Goal: Task Accomplishment & Management: Manage account settings

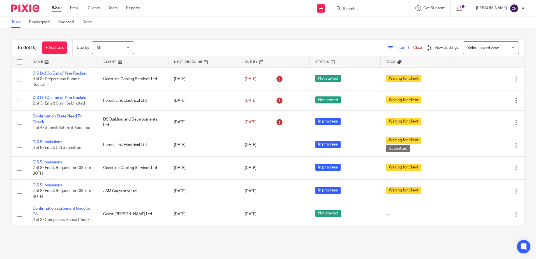
click at [366, 11] on input "Search" at bounding box center [367, 9] width 50 height 5
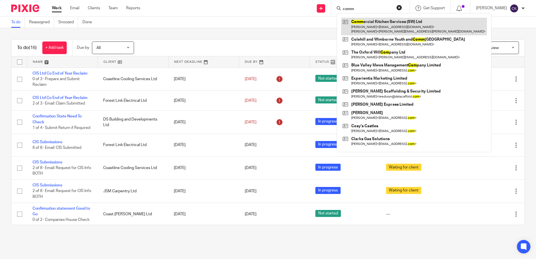
type input "comm"
click at [401, 24] on link at bounding box center [414, 26] width 146 height 17
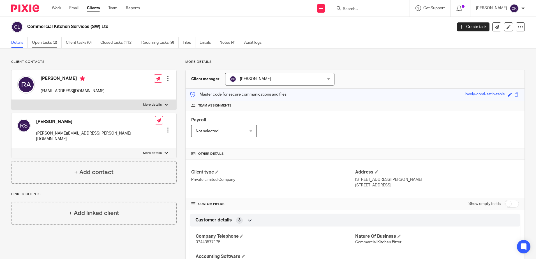
click at [45, 44] on link "Open tasks (2)" at bounding box center [47, 42] width 30 height 11
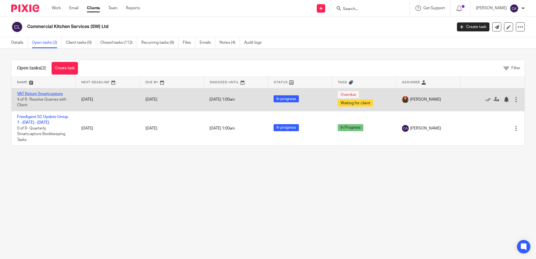
click at [36, 94] on link "VAT Return Smartcapture" at bounding box center [40, 94] width 46 height 4
click at [43, 92] on link "VAT Return Smartcapture" at bounding box center [40, 94] width 46 height 4
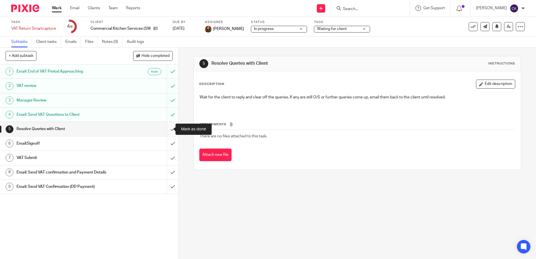
click at [169, 130] on input "submit" at bounding box center [89, 129] width 178 height 14
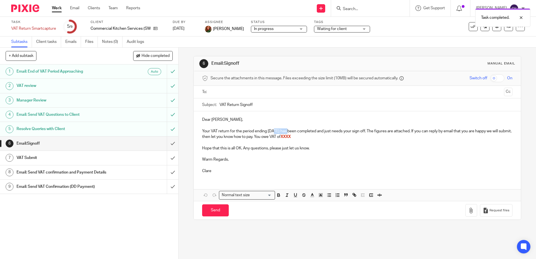
drag, startPoint x: 288, startPoint y: 132, endPoint x: 273, endPoint y: 132, distance: 15.7
click at [273, 132] on p "Your VAT return for the period ending 30 Sep 2022 has been completed and just n…" at bounding box center [357, 133] width 310 height 11
click at [317, 137] on p "Your VAT return for the period ending [DATE] has been completed and just needs …" at bounding box center [357, 133] width 310 height 11
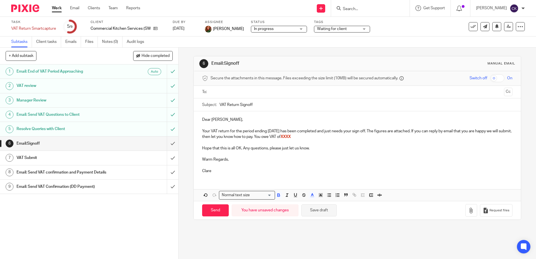
click at [312, 209] on button "Save draft" at bounding box center [318, 210] width 35 height 12
click at [81, 162] on h1 "VAT Submit" at bounding box center [65, 158] width 96 height 8
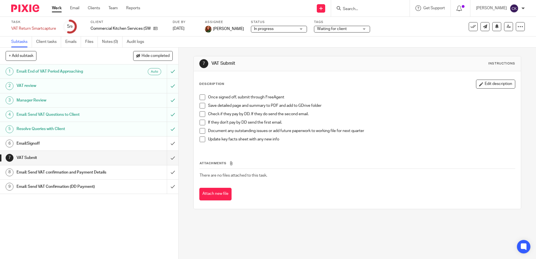
click at [84, 172] on h1 "Email: Send VAT confirmation and Payment Details" at bounding box center [65, 172] width 96 height 8
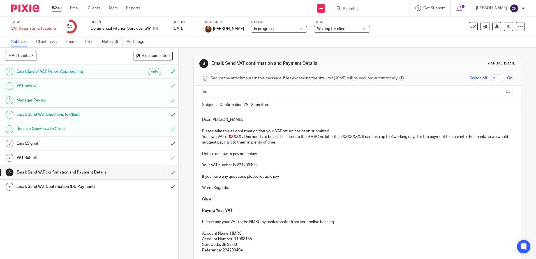
click at [259, 164] on p "Your VAT number is 224299404" at bounding box center [357, 165] width 310 height 6
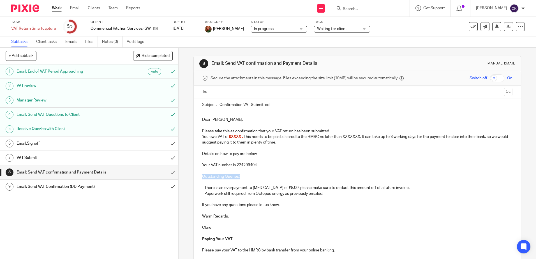
drag, startPoint x: 240, startPoint y: 175, endPoint x: 201, endPoint y: 176, distance: 39.0
click at [202, 176] on p "Outstanding Queries:" at bounding box center [357, 177] width 310 height 6
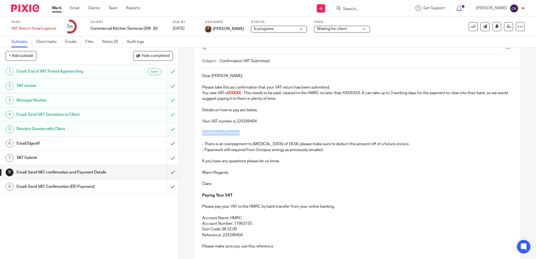
scroll to position [89, 0]
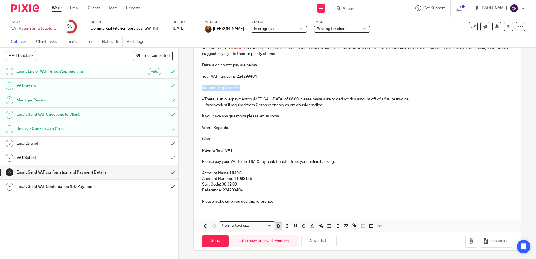
click at [279, 227] on icon "button" at bounding box center [278, 225] width 5 height 5
click at [350, 179] on p "Account Number: 11963155" at bounding box center [357, 179] width 310 height 6
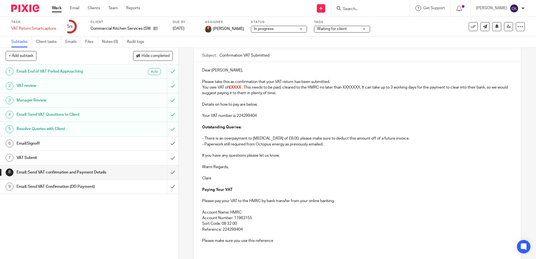
scroll to position [0, 0]
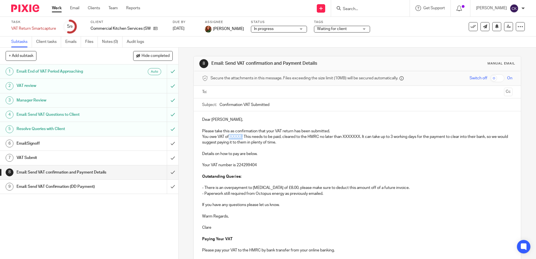
drag, startPoint x: 243, startPoint y: 138, endPoint x: 228, endPoint y: 138, distance: 15.1
click at [228, 138] on p "You owe VAT of £XXXX . This needs to be paid, cleared to the HMRC no later than…" at bounding box center [357, 139] width 310 height 11
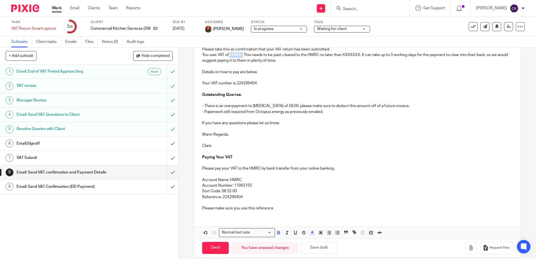
scroll to position [89, 0]
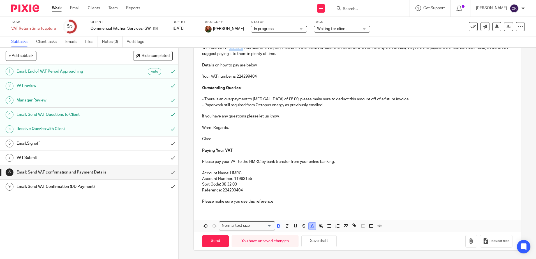
click at [311, 224] on polyline "button" at bounding box center [312, 225] width 2 height 2
click at [295, 245] on li "color:#000000" at bounding box center [297, 244] width 4 height 4
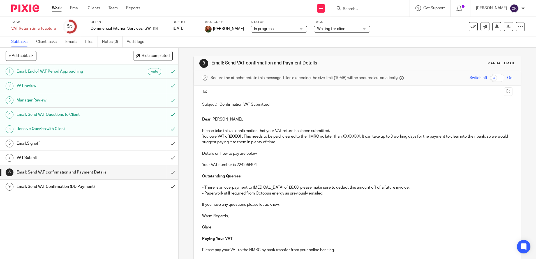
scroll to position [0, 0]
drag, startPoint x: 302, startPoint y: 161, endPoint x: 272, endPoint y: 150, distance: 32.2
click at [302, 161] on p at bounding box center [357, 160] width 310 height 6
drag, startPoint x: 243, startPoint y: 137, endPoint x: 230, endPoint y: 137, distance: 12.6
click at [230, 137] on strong "£XXXX ." at bounding box center [236, 137] width 14 height 4
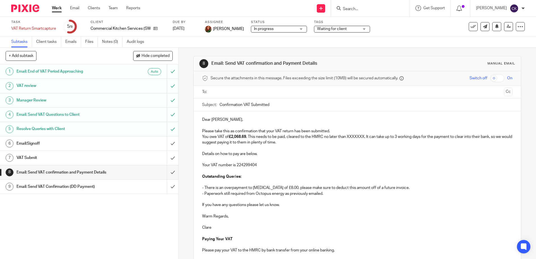
click at [329, 131] on p "Please take this as confirmation that your VAT return has been submitted." at bounding box center [357, 131] width 310 height 6
drag, startPoint x: 246, startPoint y: 138, endPoint x: 229, endPoint y: 136, distance: 17.5
click at [229, 136] on strong "£2,068.69." at bounding box center [238, 137] width 18 height 4
copy strong "£2,068.69"
click at [79, 143] on h1 "Email:Signoff" at bounding box center [65, 143] width 96 height 8
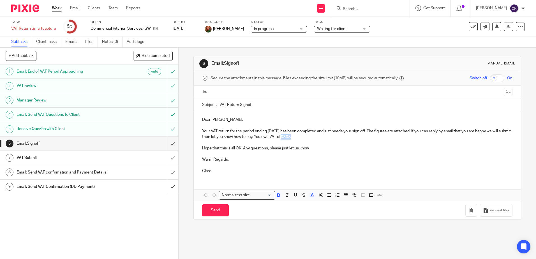
drag, startPoint x: 315, startPoint y: 138, endPoint x: 301, endPoint y: 138, distance: 13.7
click at [301, 138] on p "Your VAT return for the period ending [DATE] has been completed and just needs …" at bounding box center [357, 133] width 310 height 11
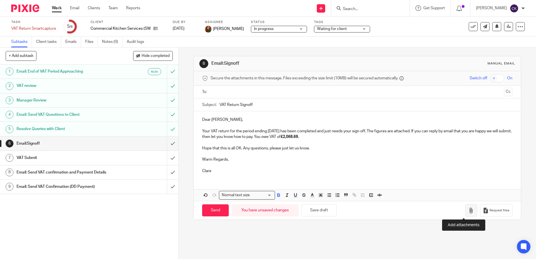
click at [468, 210] on icon "button" at bounding box center [471, 211] width 6 height 6
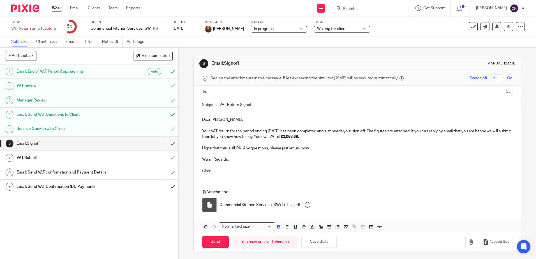
click at [217, 95] on input "text" at bounding box center [356, 92] width 289 height 6
click at [208, 243] on input "Send" at bounding box center [215, 241] width 27 height 12
type input "Sent"
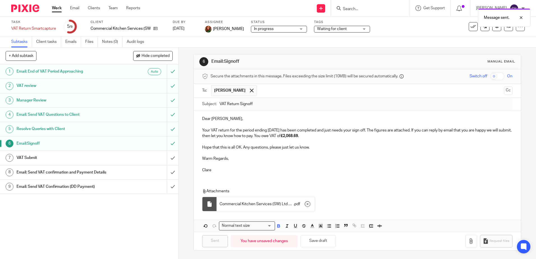
click at [363, 30] on div "Waiting for client" at bounding box center [342, 29] width 56 height 7
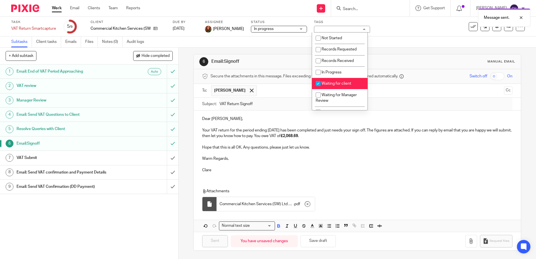
click at [317, 82] on input "checkbox" at bounding box center [318, 83] width 11 height 11
checkbox input "false"
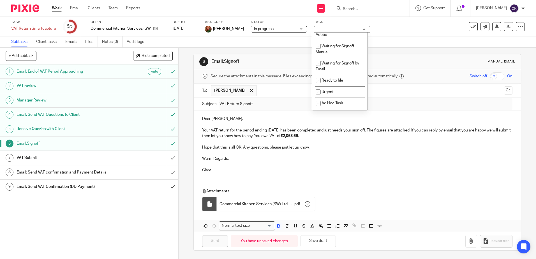
scroll to position [66, 0]
click at [318, 81] on input "checkbox" at bounding box center [318, 80] width 11 height 11
checkbox input "true"
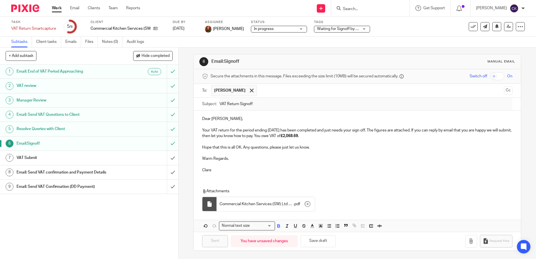
drag, startPoint x: 388, startPoint y: 25, endPoint x: 350, endPoint y: 18, distance: 38.0
click at [388, 25] on div "Task VAT Return Smartcapture Save VAT Return Smartcapture 5 /9 Client Commercia…" at bounding box center [225, 26] width 428 height 13
drag, startPoint x: 57, startPoint y: 9, endPoint x: 54, endPoint y: 8, distance: 3.7
click at [57, 9] on link "Work" at bounding box center [57, 8] width 10 height 6
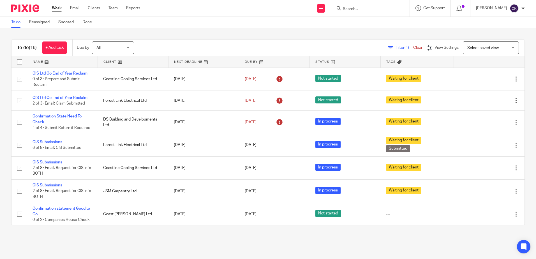
click at [362, 10] on input "Search" at bounding box center [367, 9] width 50 height 5
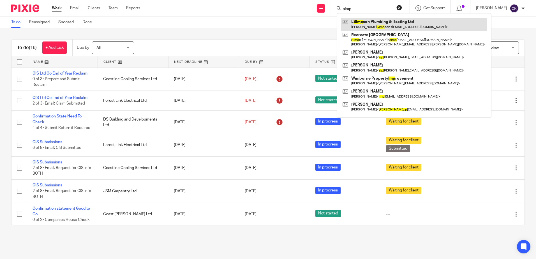
type input "simp"
click at [377, 26] on link at bounding box center [414, 24] width 146 height 13
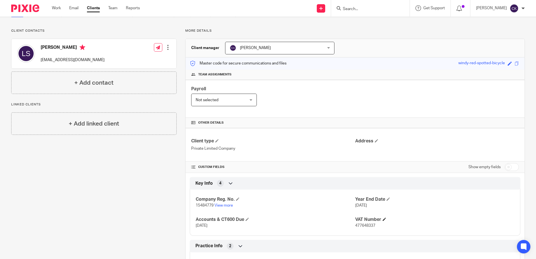
scroll to position [84, 0]
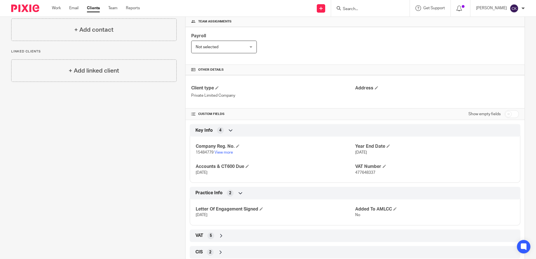
click at [505, 112] on input "checkbox" at bounding box center [511, 114] width 14 height 8
checkbox input "true"
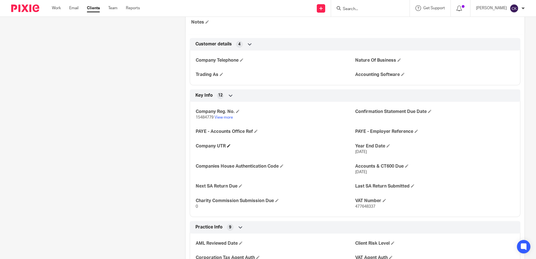
scroll to position [196, 0]
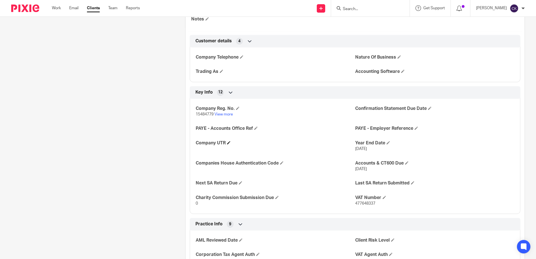
click at [219, 142] on h4 "Company UTR" at bounding box center [275, 143] width 159 height 6
click at [228, 143] on span at bounding box center [228, 142] width 3 height 3
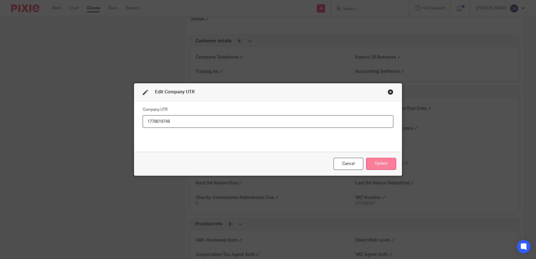
type input "1778619748"
click at [388, 165] on button "Update" at bounding box center [381, 164] width 30 height 12
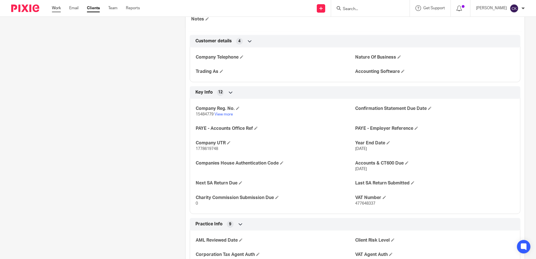
click at [57, 9] on link "Work" at bounding box center [56, 8] width 9 height 6
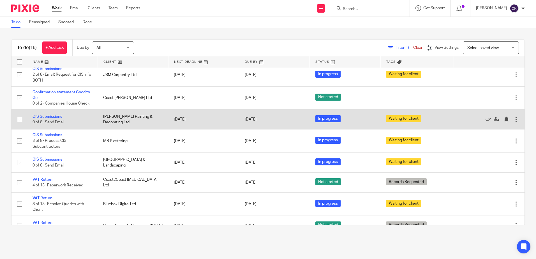
scroll to position [140, 0]
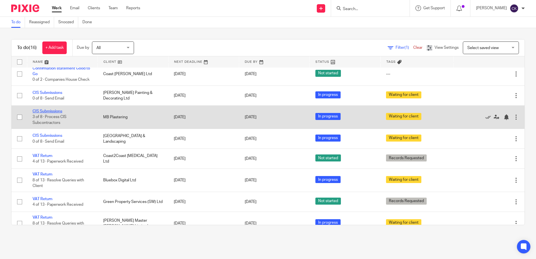
click at [45, 110] on link "CIS Submissions" at bounding box center [47, 111] width 30 height 4
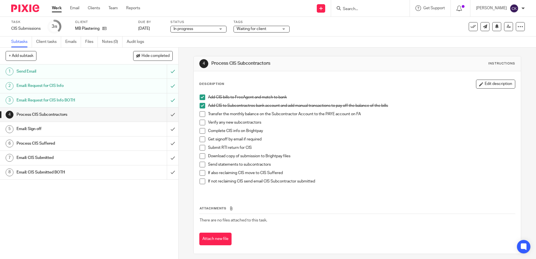
click at [201, 115] on span at bounding box center [202, 114] width 6 height 6
click at [201, 122] on span at bounding box center [202, 123] width 6 height 6
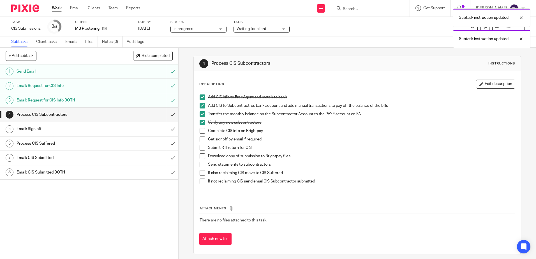
click at [201, 129] on span at bounding box center [202, 131] width 6 height 6
click at [200, 137] on span at bounding box center [202, 139] width 6 height 6
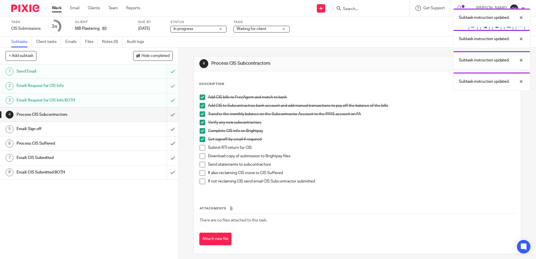
click at [201, 146] on span at bounding box center [202, 148] width 6 height 6
click at [199, 155] on span at bounding box center [202, 156] width 6 height 6
click at [200, 164] on span at bounding box center [202, 165] width 6 height 6
click at [200, 180] on span at bounding box center [202, 181] width 6 height 6
click at [166, 114] on input "submit" at bounding box center [89, 115] width 178 height 14
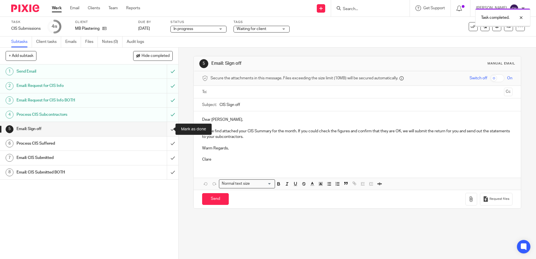
click at [166, 128] on input "submit" at bounding box center [89, 129] width 178 height 14
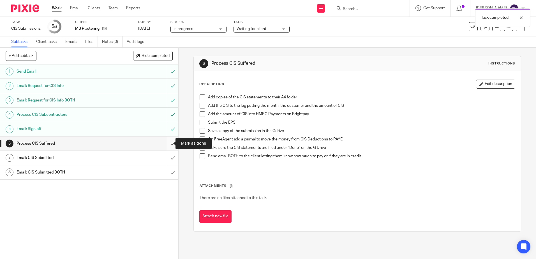
click at [167, 144] on input "submit" at bounding box center [89, 143] width 178 height 14
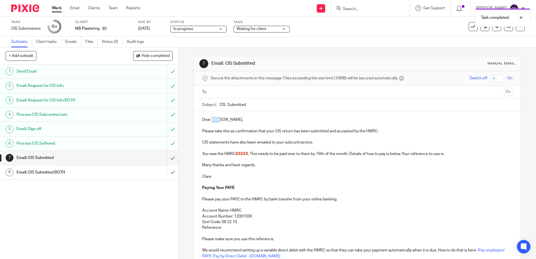
drag, startPoint x: 218, startPoint y: 120, endPoint x: 210, endPoint y: 120, distance: 8.4
click at [210, 120] on p "Dear [PERSON_NAME]," at bounding box center [357, 120] width 310 height 6
click at [376, 132] on p "Please take this as confirmation that your CIS return has been submitted and ac…" at bounding box center [357, 131] width 310 height 6
click at [202, 144] on p "CIS statements have also been emailed to your subcontractors." at bounding box center [357, 143] width 310 height 6
drag, startPoint x: 241, startPoint y: 143, endPoint x: 229, endPoint y: 143, distance: 11.2
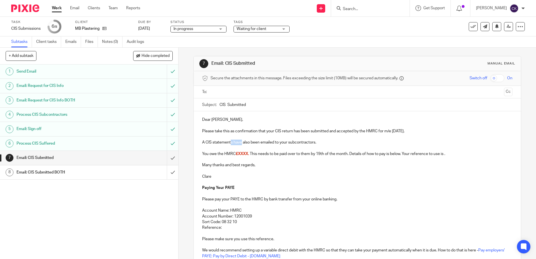
click at [229, 143] on p "A CIS statements have also been emailed to your subcontractors." at bounding box center [357, 143] width 310 height 6
drag, startPoint x: 310, startPoint y: 144, endPoint x: 275, endPoint y: 143, distance: 35.0
click at [275, 143] on p "A CIS statement has also been emailed to your subcontractors." at bounding box center [357, 143] width 310 height 6
click at [292, 143] on p "A CIS statement has also been emailed to Harrison." at bounding box center [357, 143] width 310 height 6
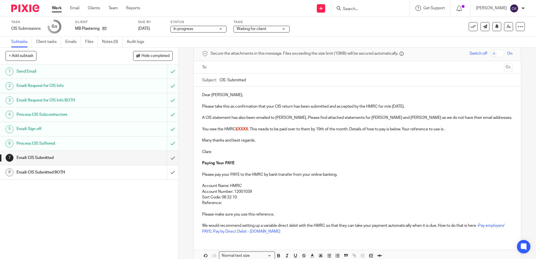
scroll to position [54, 0]
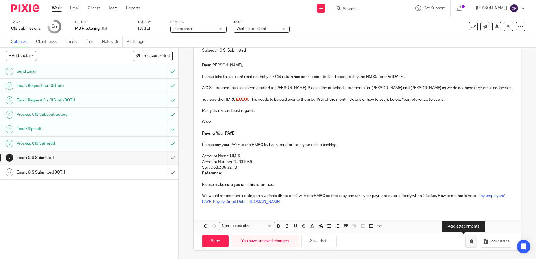
click at [468, 242] on icon "button" at bounding box center [471, 241] width 6 height 6
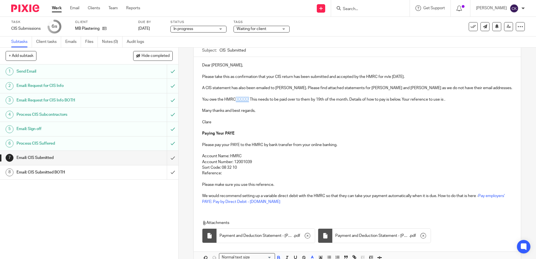
drag, startPoint x: 249, startPoint y: 100, endPoint x: 235, endPoint y: 99, distance: 14.3
click at [235, 99] on p "You owe the HMRC £XXXX. This needs to be paid over to them by 19th of the month…" at bounding box center [357, 100] width 310 height 6
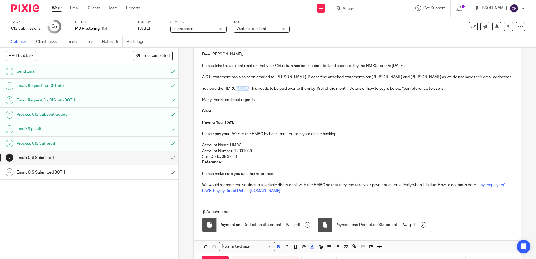
scroll to position [86, 0]
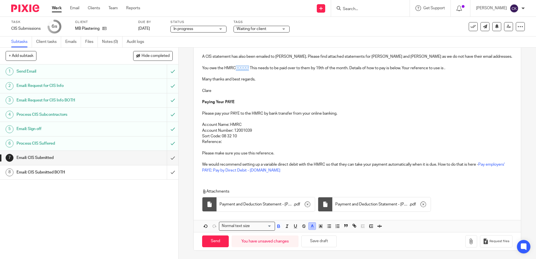
click at [312, 227] on polyline "button" at bounding box center [312, 225] width 2 height 2
click at [295, 244] on li "color:#000000" at bounding box center [297, 244] width 4 height 4
drag, startPoint x: 273, startPoint y: 82, endPoint x: 269, endPoint y: 80, distance: 5.1
click at [273, 82] on p "Many thanks and best regards," at bounding box center [357, 79] width 310 height 6
drag, startPoint x: 248, startPoint y: 70, endPoint x: 237, endPoint y: 69, distance: 10.9
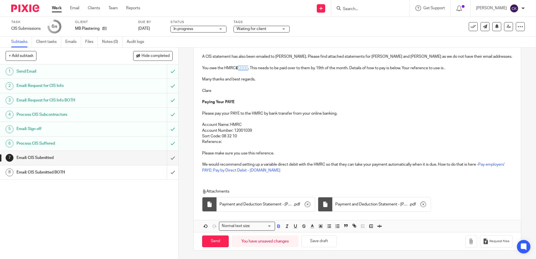
click at [237, 69] on p "You owe the HMRC £XXXX. This needs to be paid over to them by 19th of the month…" at bounding box center [357, 68] width 310 height 6
drag, startPoint x: 444, startPoint y: 68, endPoint x: 400, endPoint y: 69, distance: 44.3
click at [400, 69] on p "You owe the HMRC £150. This needs to be paid over to them by 19th of the month.…" at bounding box center [357, 68] width 310 height 6
click at [409, 110] on p at bounding box center [357, 108] width 310 height 6
click at [315, 243] on button "Save draft" at bounding box center [318, 241] width 35 height 12
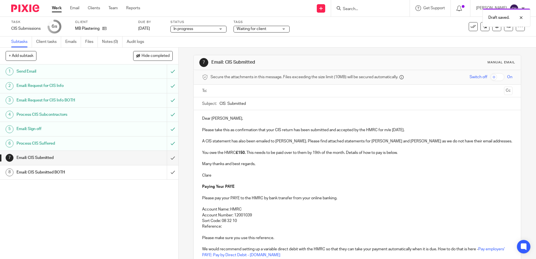
scroll to position [0, 0]
click at [217, 93] on input "text" at bounding box center [356, 92] width 289 height 6
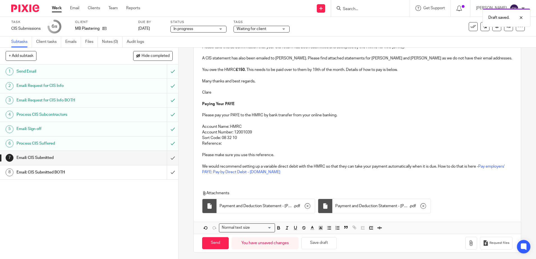
scroll to position [87, 0]
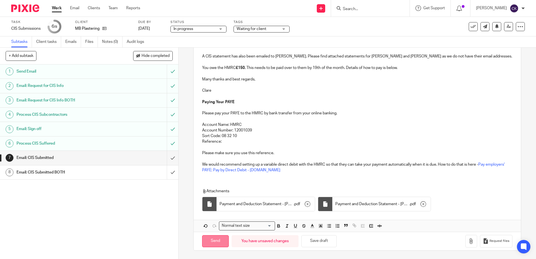
click at [212, 241] on input "Send" at bounding box center [215, 241] width 27 height 12
type input "Sent"
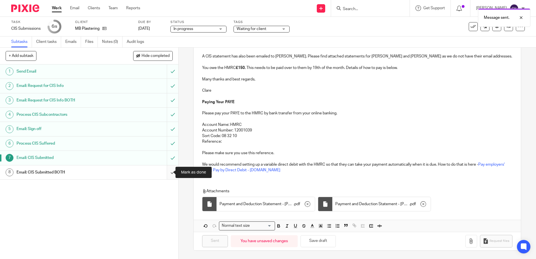
click at [166, 173] on input "submit" at bounding box center [89, 172] width 178 height 14
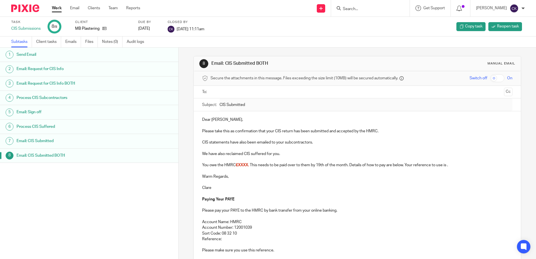
click at [56, 9] on link "Work" at bounding box center [57, 8] width 10 height 6
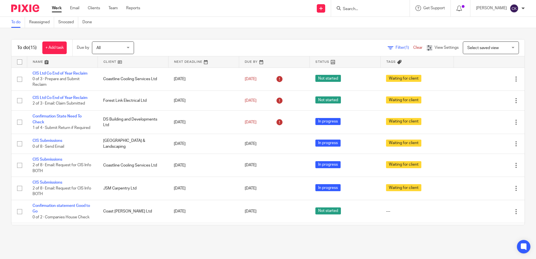
click at [356, 9] on input "Search" at bounding box center [367, 9] width 50 height 5
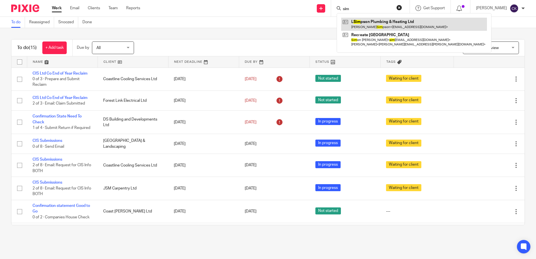
type input "sim"
click at [370, 23] on link at bounding box center [414, 24] width 146 height 13
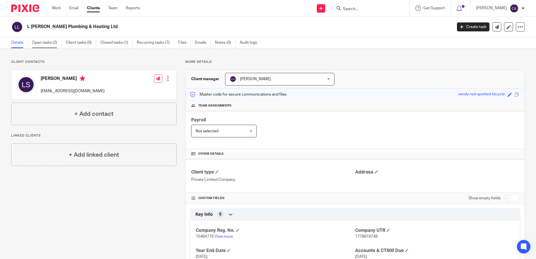
click at [41, 43] on link "Open tasks (2)" at bounding box center [47, 42] width 30 height 11
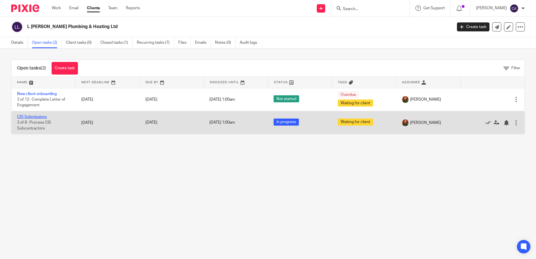
click at [27, 116] on link "CIS Submissions" at bounding box center [32, 117] width 30 height 4
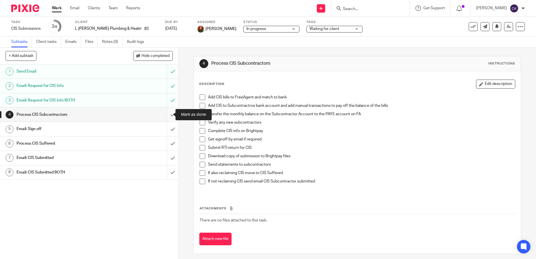
click at [166, 115] on input "submit" at bounding box center [89, 115] width 178 height 14
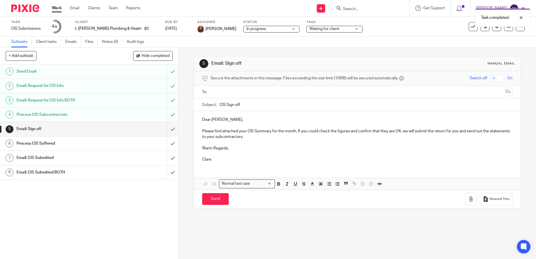
click at [142, 171] on div "Email: CIS Submitted BOTH" at bounding box center [89, 172] width 145 height 8
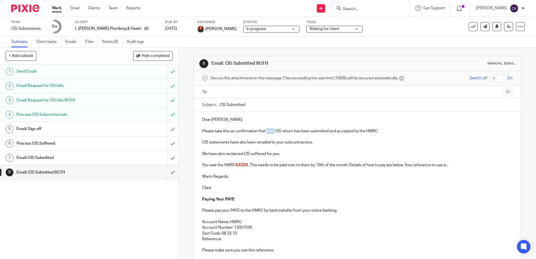
drag, startPoint x: 273, startPoint y: 131, endPoint x: 265, endPoint y: 132, distance: 8.1
click at [265, 132] on p "Please take this as confirmation that your CIS return has been submitted and ac…" at bounding box center [357, 131] width 310 height 6
click at [376, 133] on p "Please take this as confirmation that a Nil CIS return has been submitted and a…" at bounding box center [357, 131] width 310 height 6
drag, startPoint x: 316, startPoint y: 143, endPoint x: 195, endPoint y: 138, distance: 121.2
click at [195, 138] on div "Dear Luke, Please take this as confirmation that a Nil CIS return has been subm…" at bounding box center [357, 192] width 327 height 163
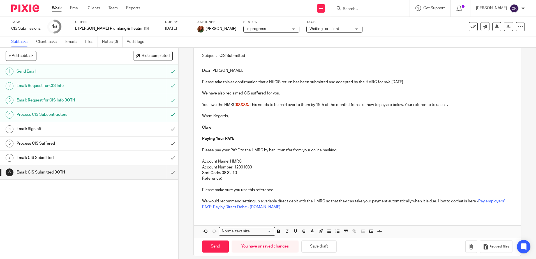
scroll to position [54, 0]
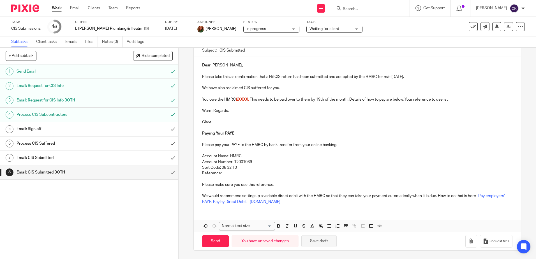
click at [310, 241] on button "Save draft" at bounding box center [318, 241] width 35 height 12
click at [144, 28] on icon at bounding box center [146, 28] width 4 height 4
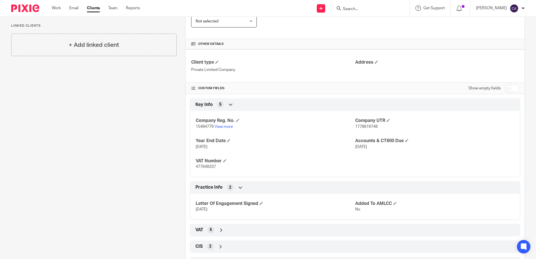
scroll to position [112, 0]
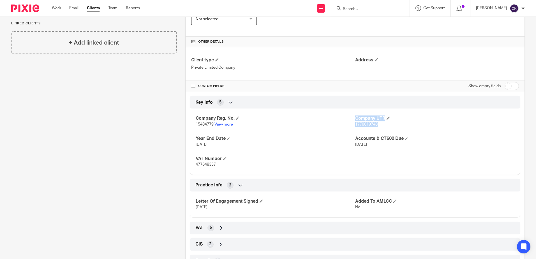
drag, startPoint x: 376, startPoint y: 124, endPoint x: 350, endPoint y: 125, distance: 25.5
click at [350, 125] on div "Company Reg. No. 15484779 View more Company UTR 1778619748 Year End Date 28 Feb…" at bounding box center [355, 139] width 330 height 70
drag, startPoint x: 350, startPoint y: 125, endPoint x: 390, endPoint y: 135, distance: 41.1
click at [390, 135] on div "Company Reg. No. 15484779 View more Company UTR 1778619748 Year End Date 28 Feb…" at bounding box center [355, 139] width 330 height 70
drag, startPoint x: 375, startPoint y: 126, endPoint x: 353, endPoint y: 124, distance: 21.9
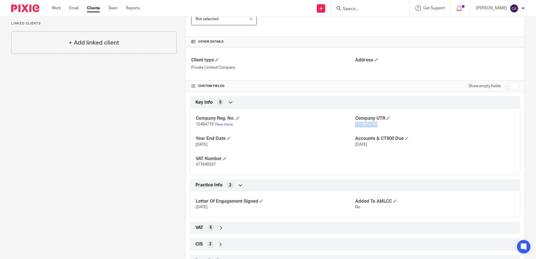
click at [355, 124] on span "1778619748" at bounding box center [366, 124] width 22 height 4
copy span "1778619748"
drag, startPoint x: 58, startPoint y: 10, endPoint x: 72, endPoint y: 18, distance: 16.0
click at [59, 10] on link "Work" at bounding box center [56, 8] width 9 height 6
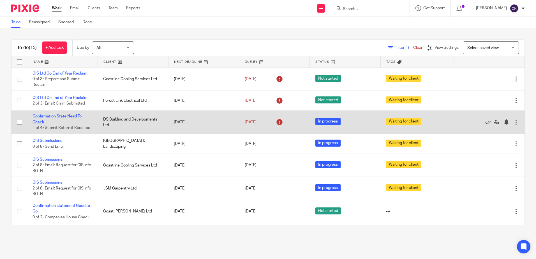
click at [64, 116] on link "Confirmation State Need To Check" at bounding box center [56, 119] width 49 height 10
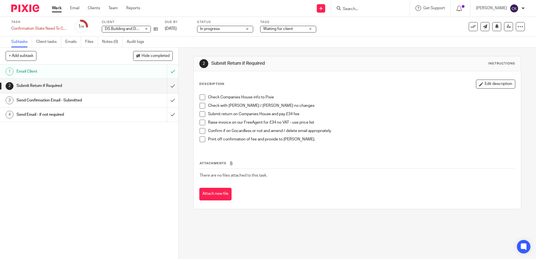
click at [145, 28] on div "DS Building and Developments Ltd DS Building and Developments Ltd" at bounding box center [126, 29] width 49 height 7
click at [164, 38] on div "Subtasks Client tasks Emails Files Notes (0) Audit logs" at bounding box center [268, 41] width 536 height 11
click at [155, 29] on icon at bounding box center [156, 29] width 4 height 4
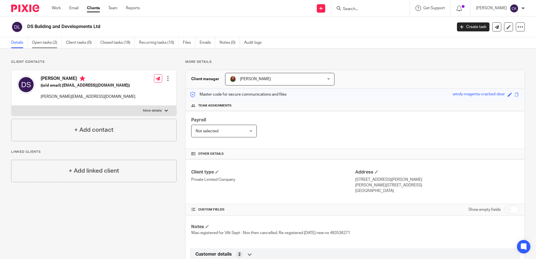
click at [46, 43] on link "Open tasks (2)" at bounding box center [47, 42] width 30 height 11
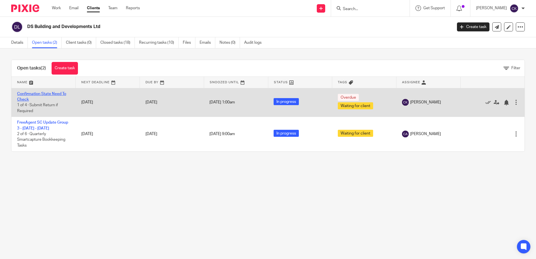
click at [33, 92] on link "Confirmation State Need To Check" at bounding box center [41, 97] width 49 height 10
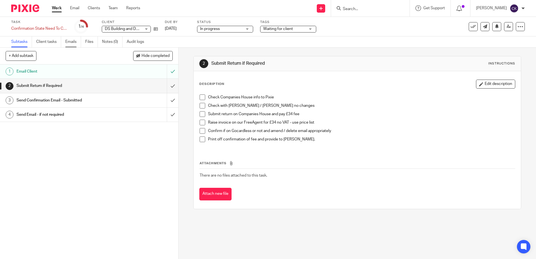
click at [69, 41] on link "Emails" at bounding box center [73, 41] width 16 height 11
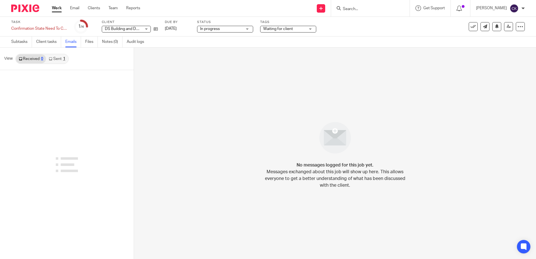
click at [58, 59] on link "Sent 1" at bounding box center [57, 58] width 22 height 9
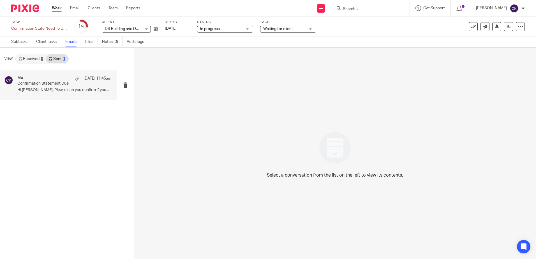
click at [54, 87] on div "Me [DATE] 11:45am Confirmation Statement Due Hi [PERSON_NAME], Please can you c…" at bounding box center [64, 85] width 94 height 19
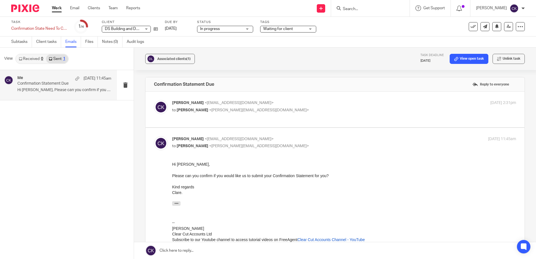
click at [215, 109] on span "<[PERSON_NAME][EMAIL_ADDRESS][DOMAIN_NAME]>" at bounding box center [259, 110] width 100 height 4
checkbox input "true"
